Goal: Contribute content: Contribute content

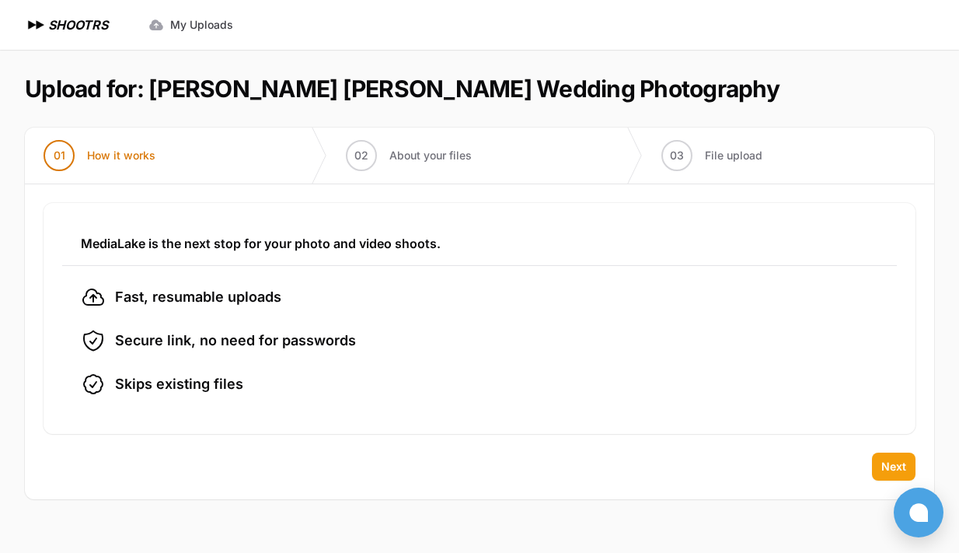
click at [884, 464] on span "Next" at bounding box center [893, 467] width 25 height 16
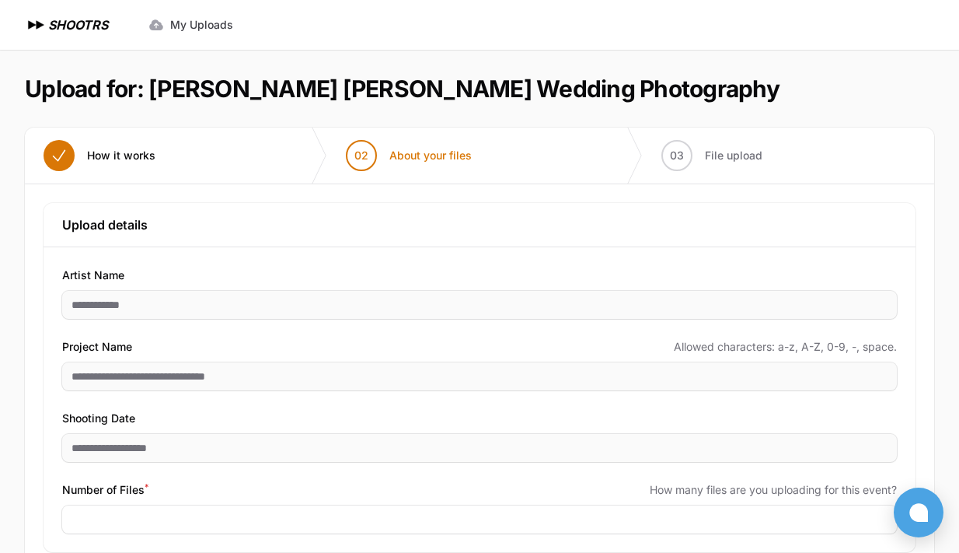
scroll to position [89, 0]
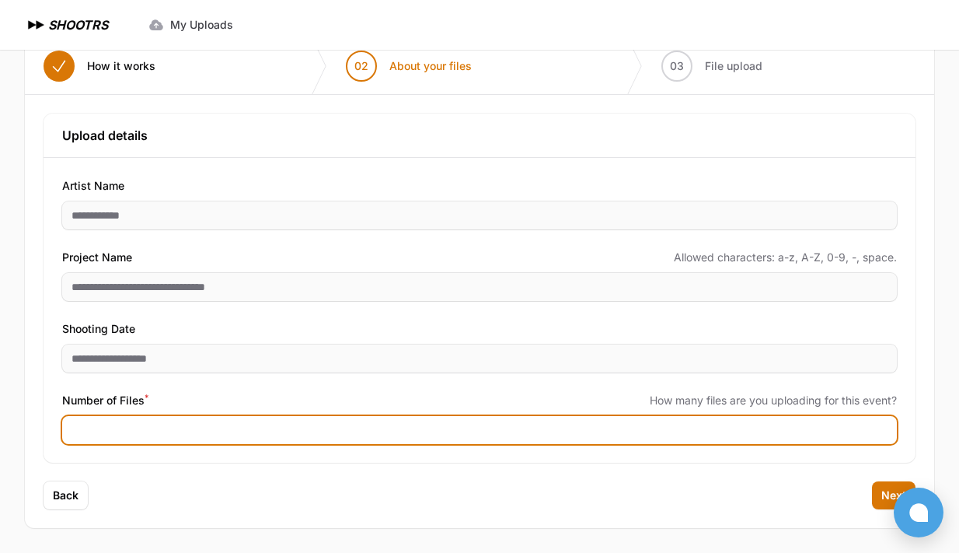
click at [215, 436] on input "Number of Files *" at bounding box center [479, 430] width 835 height 28
type input "****"
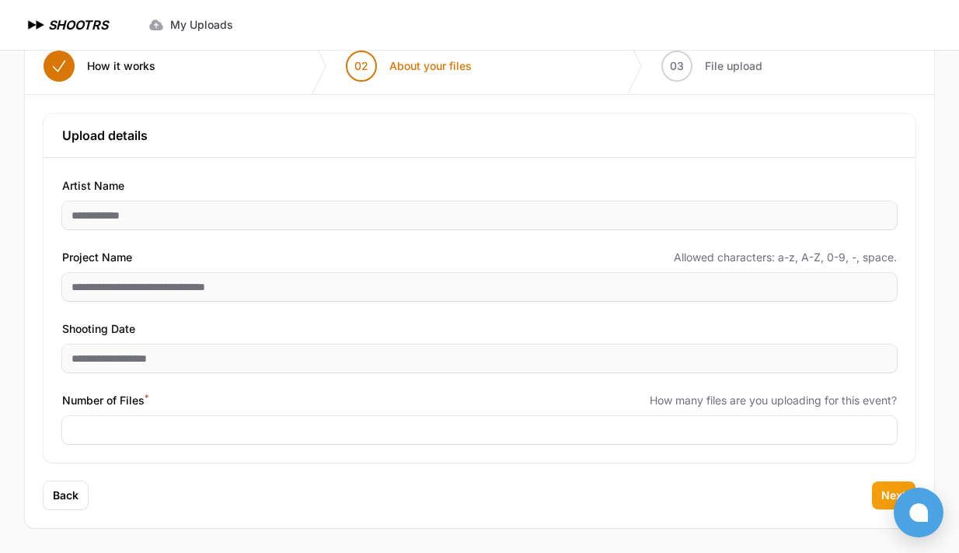
click at [881, 504] on button "Next" at bounding box center [894, 495] width 44 height 28
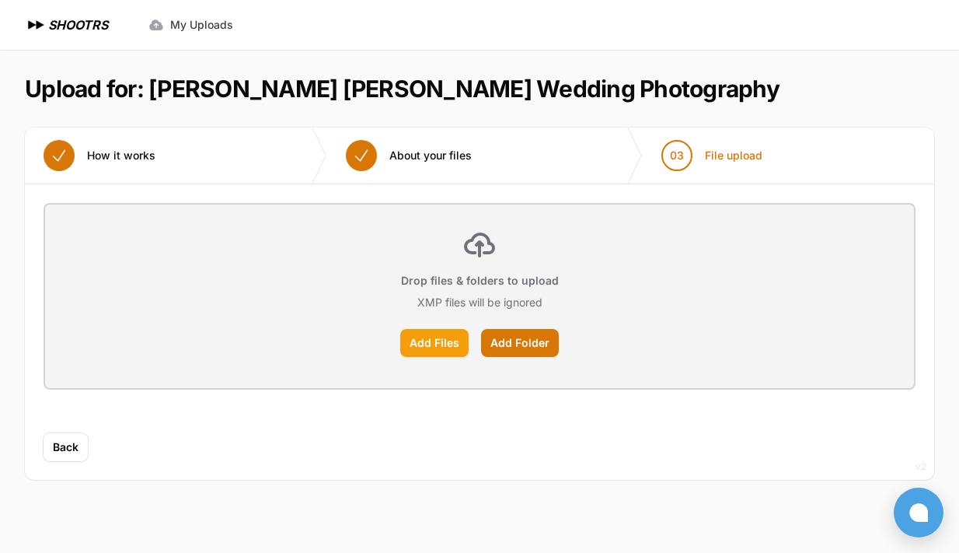
click at [424, 343] on label "Add Files" at bounding box center [434, 343] width 68 height 28
click at [0, 0] on input "Add Files" at bounding box center [0, 0] width 0 height 0
